Goal: Information Seeking & Learning: Find specific fact

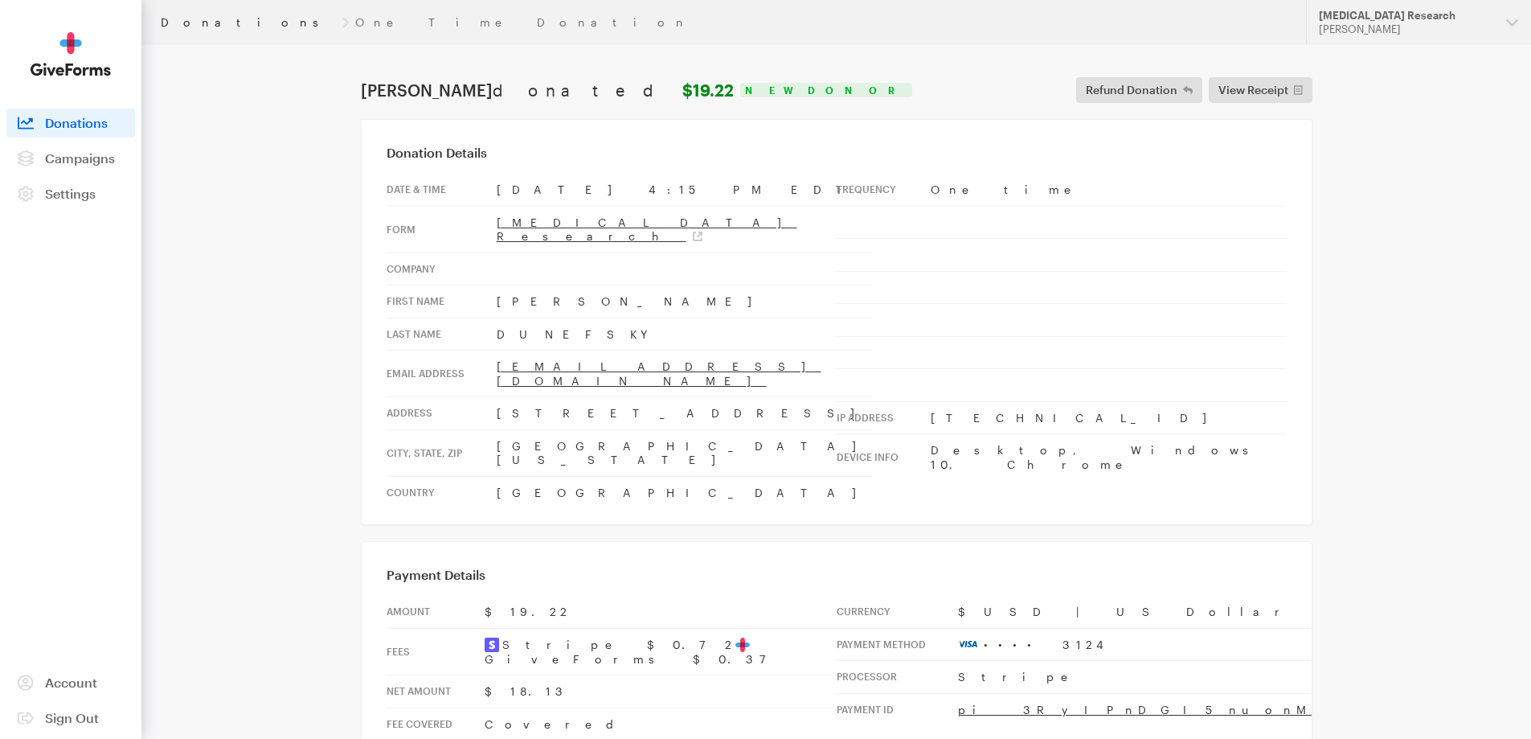
click at [172, 16] on link "Donations" at bounding box center [248, 22] width 175 height 13
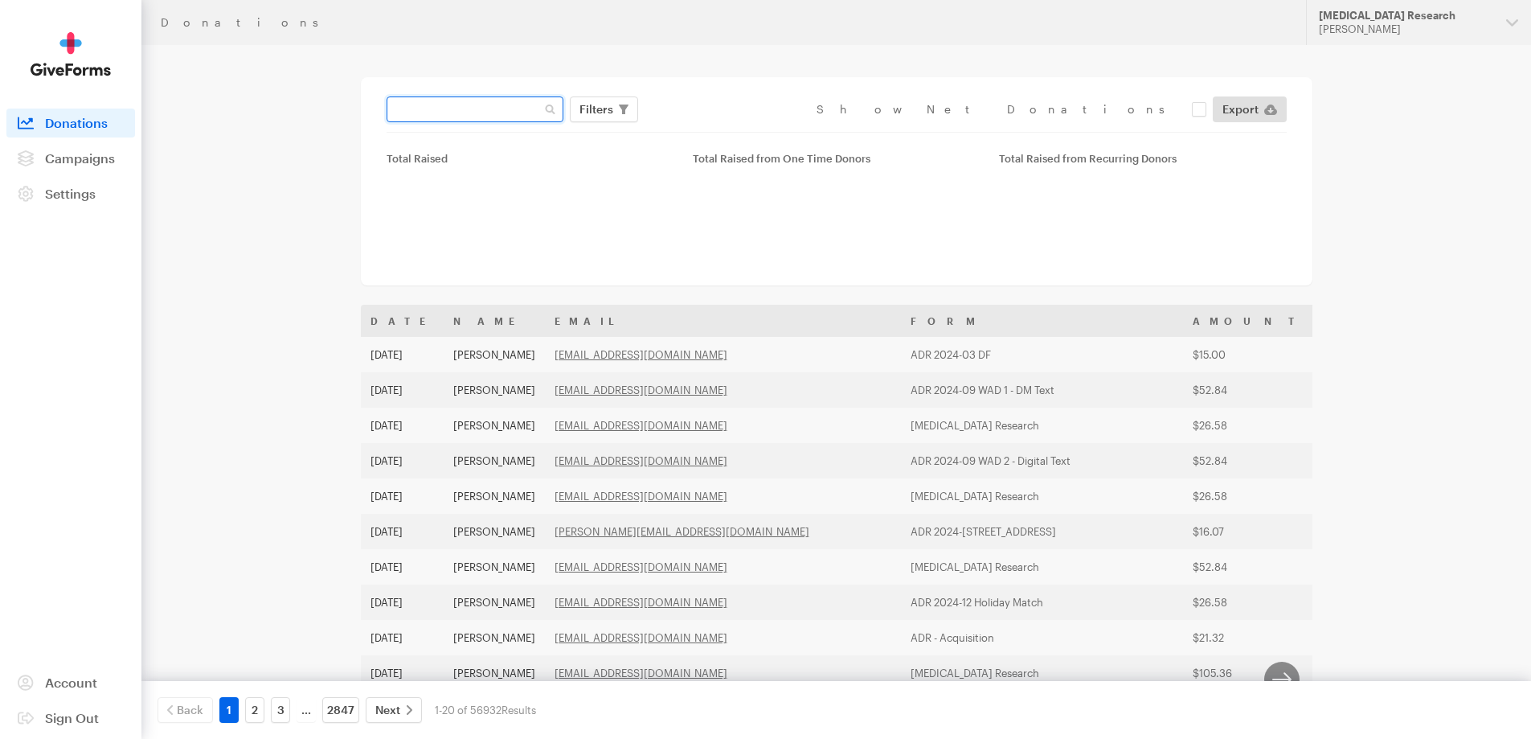
click at [475, 107] on input "text" at bounding box center [475, 109] width 177 height 26
paste input "[EMAIL_ADDRESS][DOMAIN_NAME]"
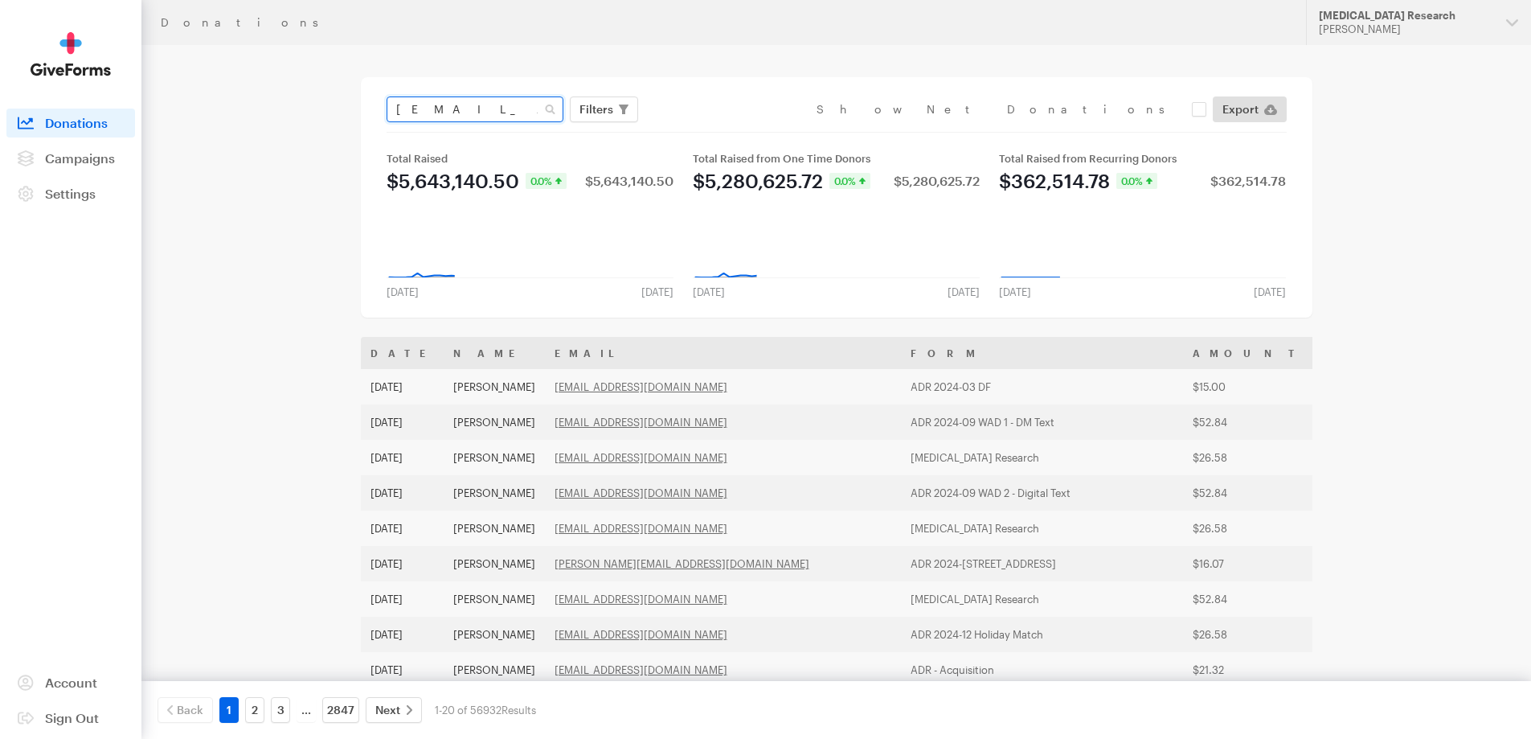
type input "[EMAIL_ADDRESS][DOMAIN_NAME]"
click at [718, 130] on button "Apply" at bounding box center [743, 143] width 51 height 26
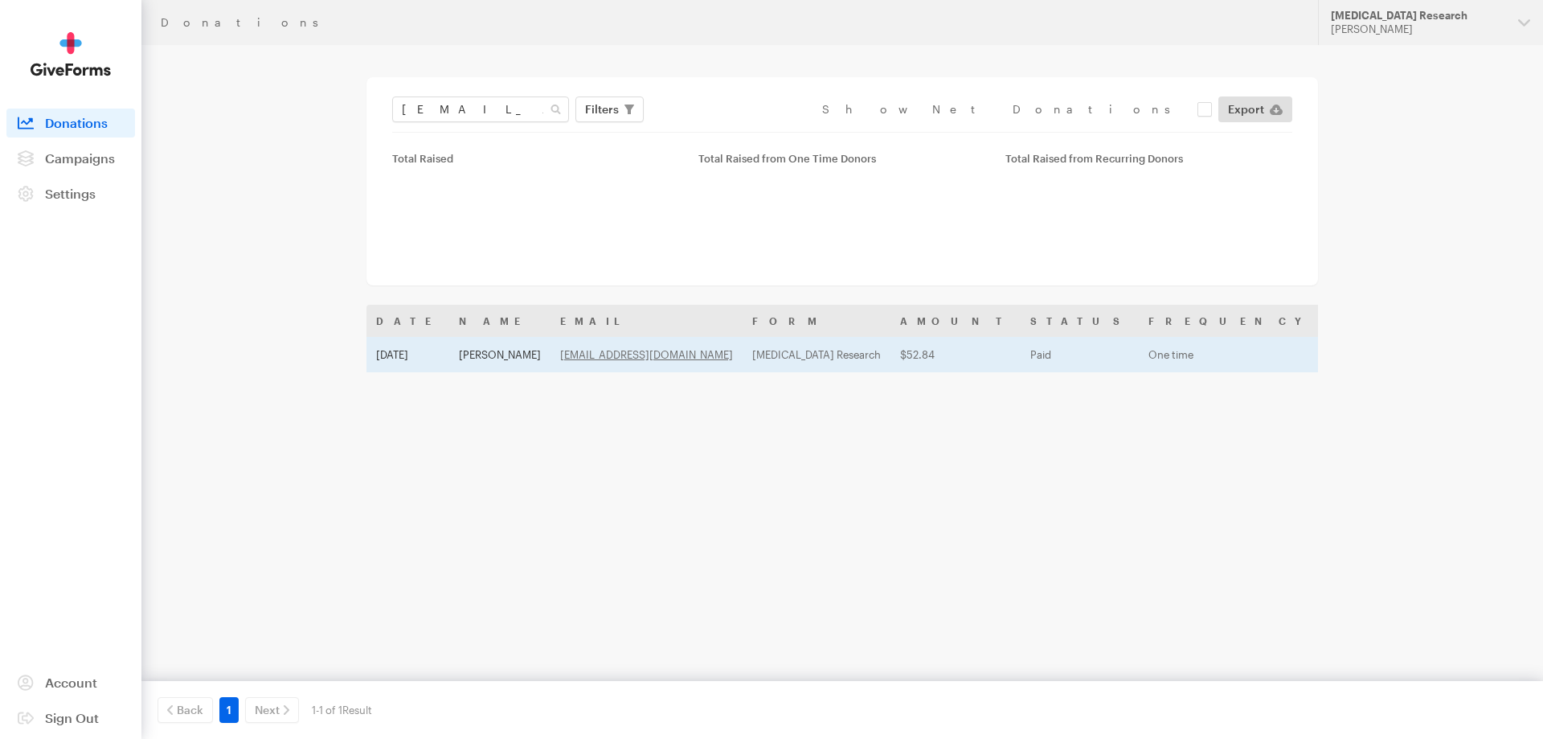
click at [459, 345] on table "Date Name Email Form Amount Status Frequency Plan Status Payment Method Aug 18,…" at bounding box center [1078, 339] width 1425 height 68
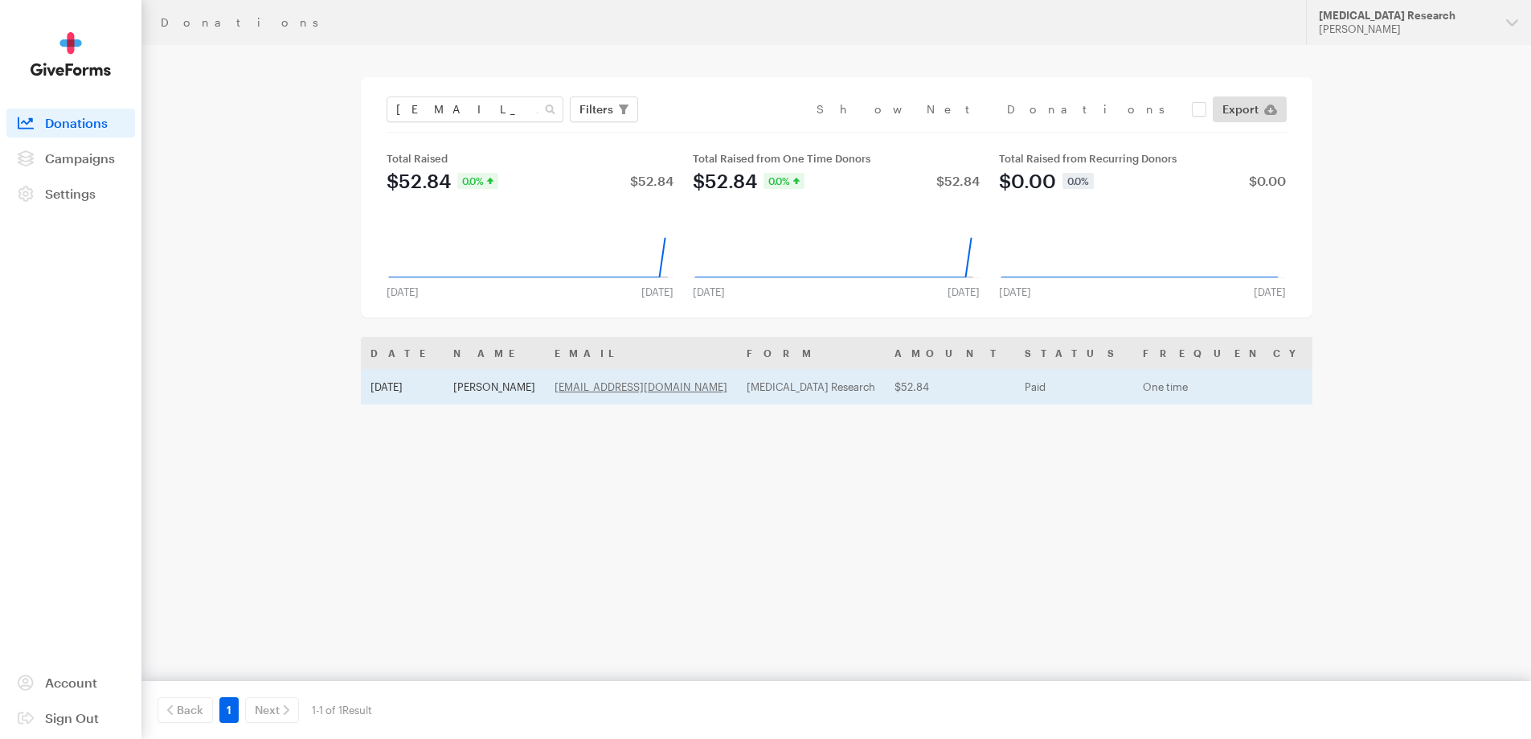
click at [470, 383] on td "Mary Harris" at bounding box center [494, 386] width 101 height 35
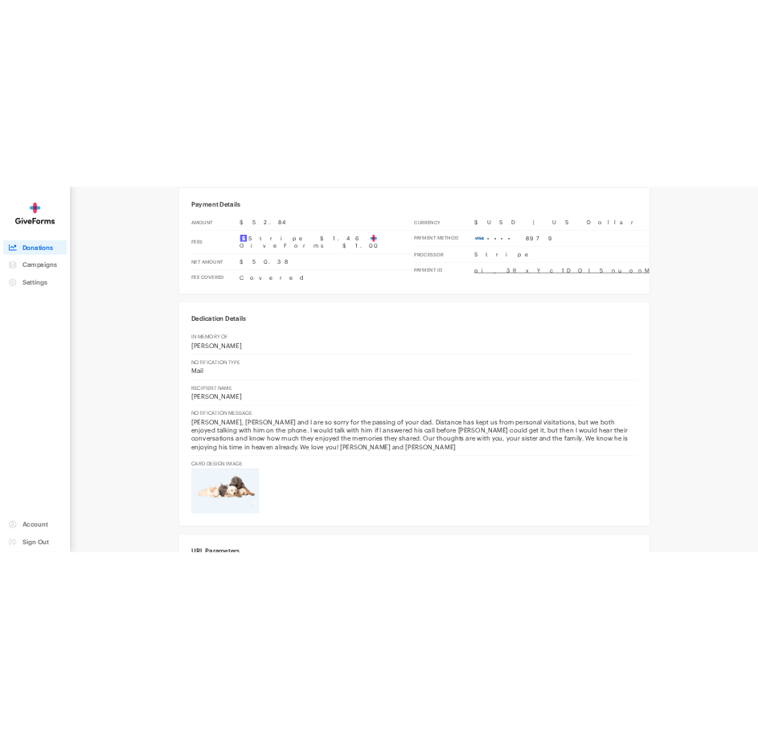
scroll to position [723, 0]
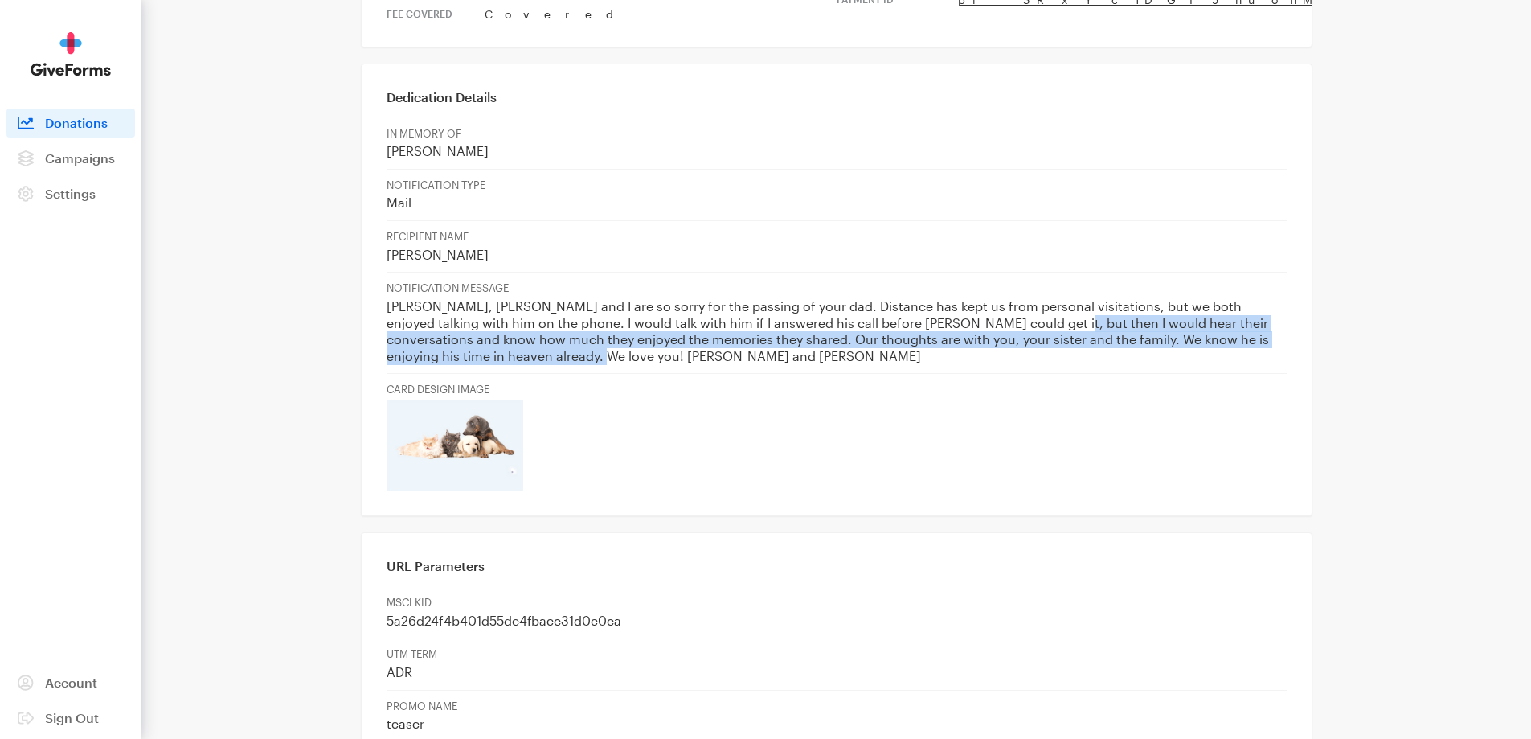
drag, startPoint x: 983, startPoint y: 256, endPoint x: 1020, endPoint y: 281, distance: 45.0
click at [1020, 298] on p "Liz, Mike and I are so sorry for the passing of your dad. Distance has kept us …" at bounding box center [837, 331] width 900 height 66
copy p "ir conversations and know how much they enjoyed the memories they shared. Our t…"
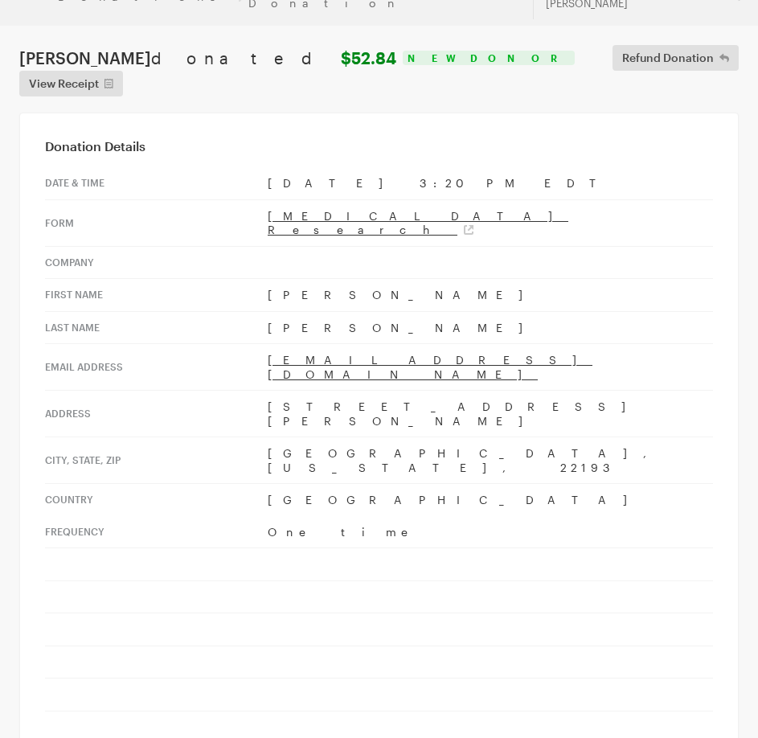
scroll to position [0, 0]
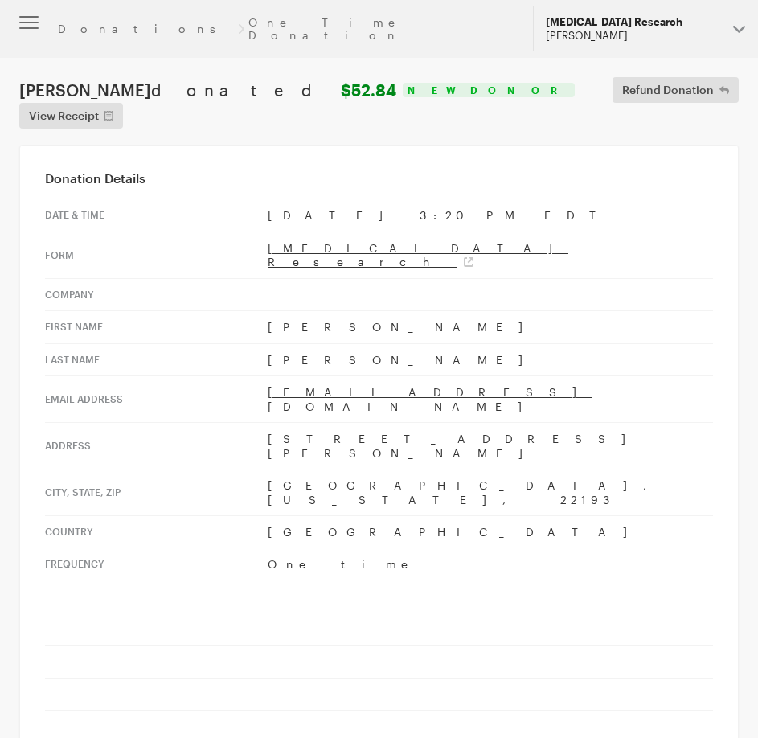
click at [685, 21] on div "[MEDICAL_DATA] Research" at bounding box center [633, 22] width 174 height 14
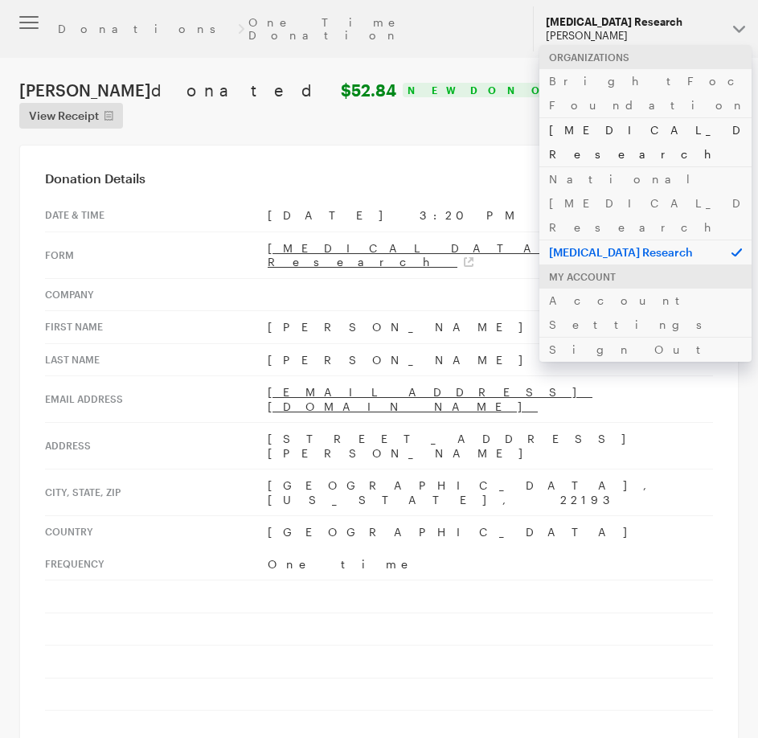
click at [595, 117] on link "[MEDICAL_DATA] Research" at bounding box center [645, 141] width 212 height 49
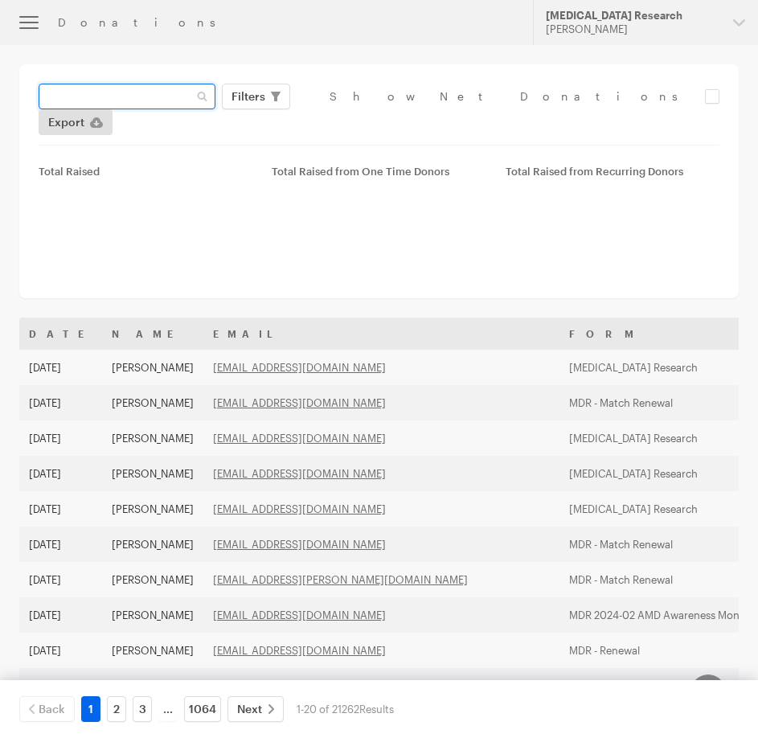
click at [162, 95] on input "text" at bounding box center [127, 97] width 177 height 26
paste input "[PERSON_NAME][EMAIL_ADDRESS][DOMAIN_NAME]"
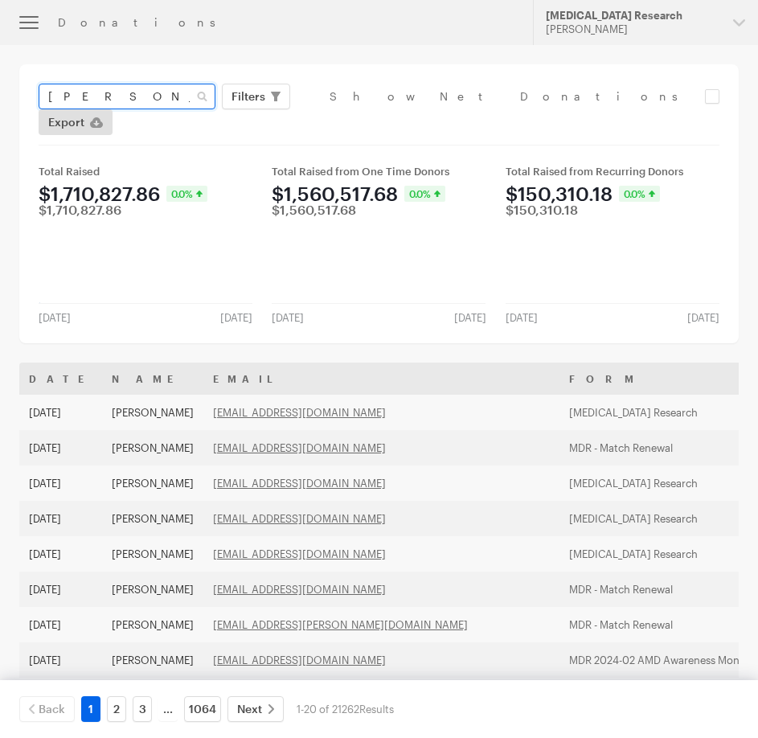
type input "[PERSON_NAME][EMAIL_ADDRESS][DOMAIN_NAME]"
click at [370, 117] on button "Apply" at bounding box center [395, 130] width 51 height 26
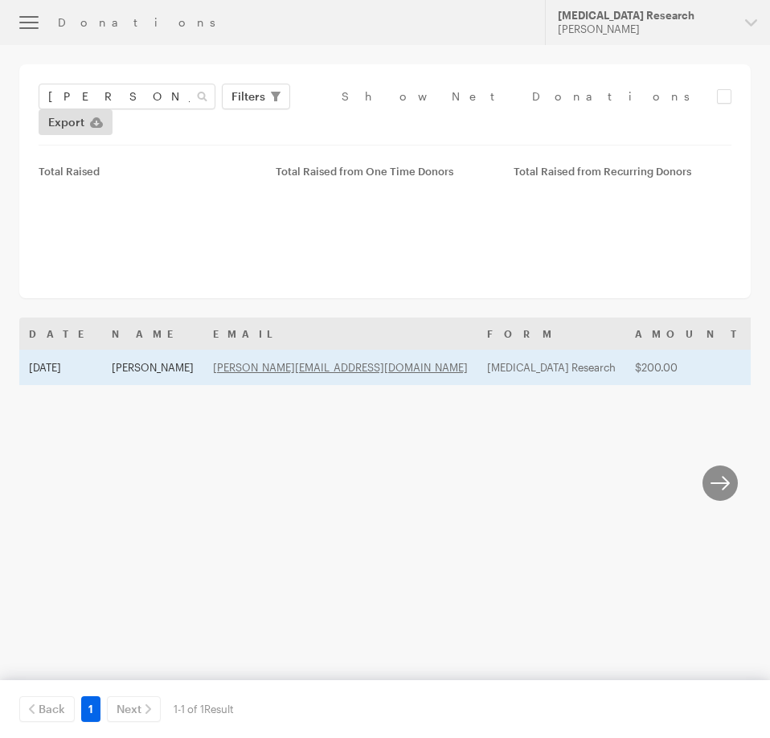
click at [129, 352] on td "[PERSON_NAME]" at bounding box center [152, 367] width 101 height 35
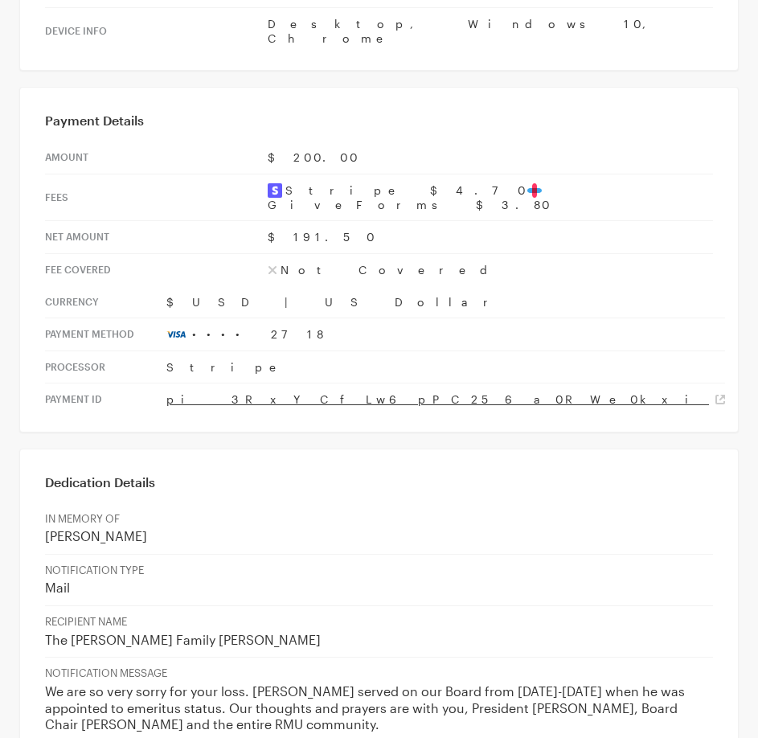
scroll to position [884, 0]
